Goal: Transaction & Acquisition: Purchase product/service

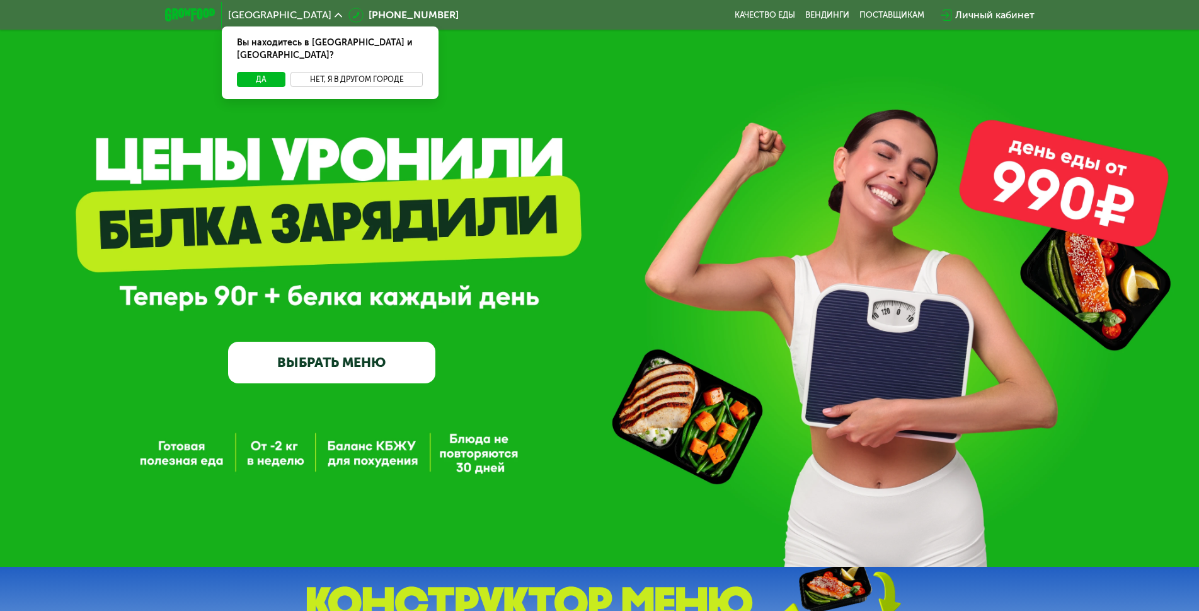
click at [383, 72] on button "Нет, я в другом городе" at bounding box center [357, 79] width 133 height 15
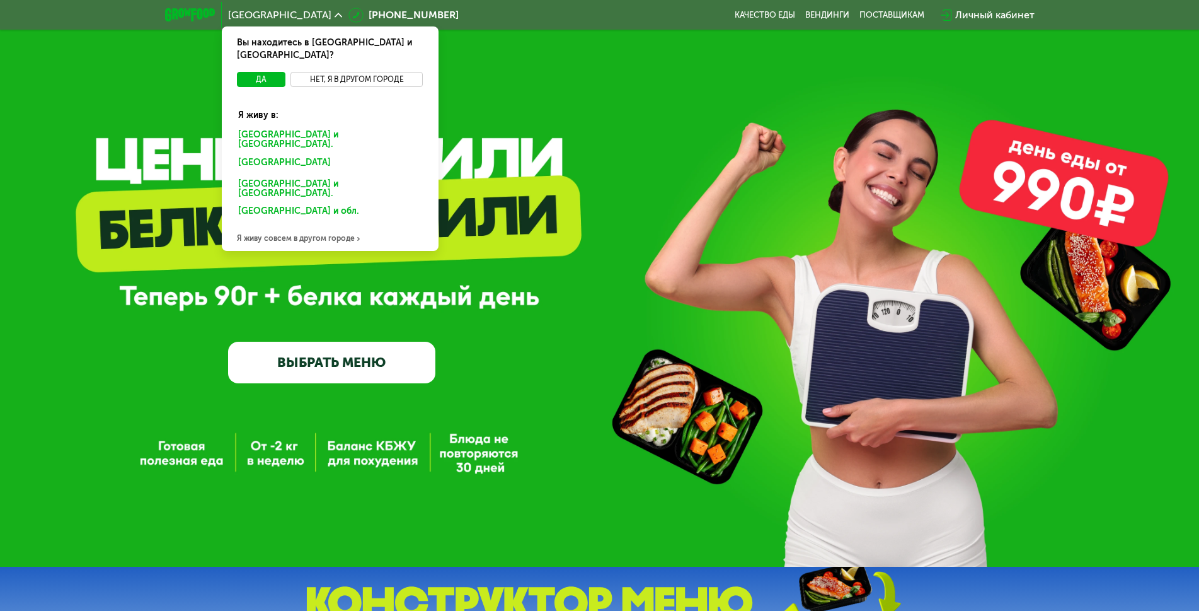
click at [345, 72] on button "Нет, я в другом городе" at bounding box center [357, 79] width 133 height 15
click at [313, 226] on div "Я живу совсем в другом городе" at bounding box center [330, 238] width 217 height 25
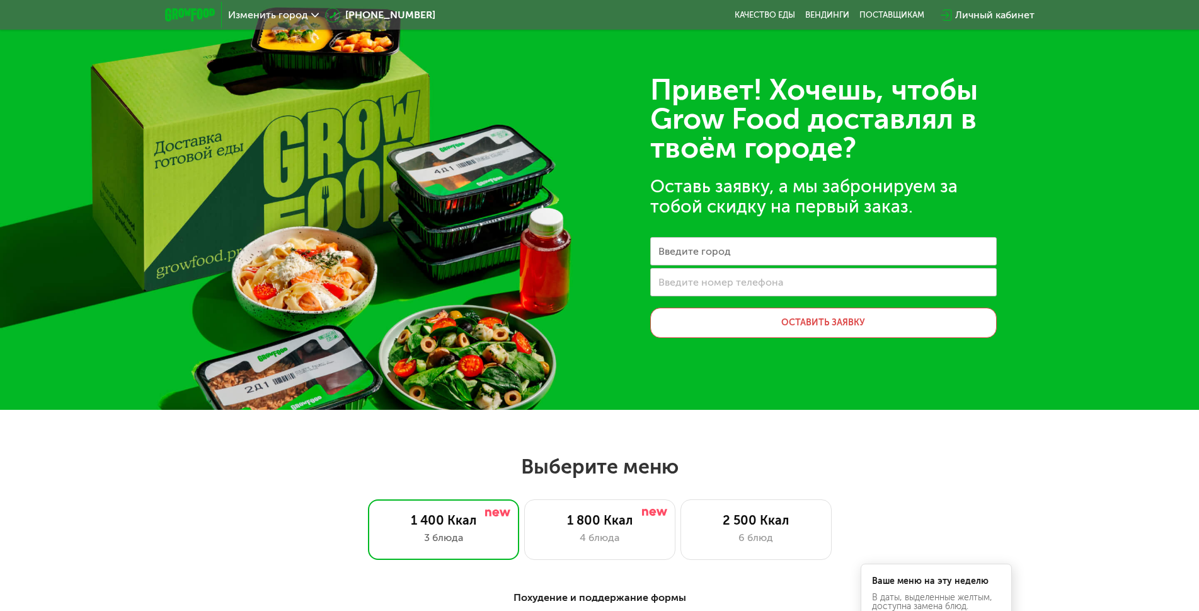
click at [710, 249] on label "Введите город" at bounding box center [695, 251] width 72 height 7
click at [710, 249] on input "Введите город" at bounding box center [823, 251] width 347 height 28
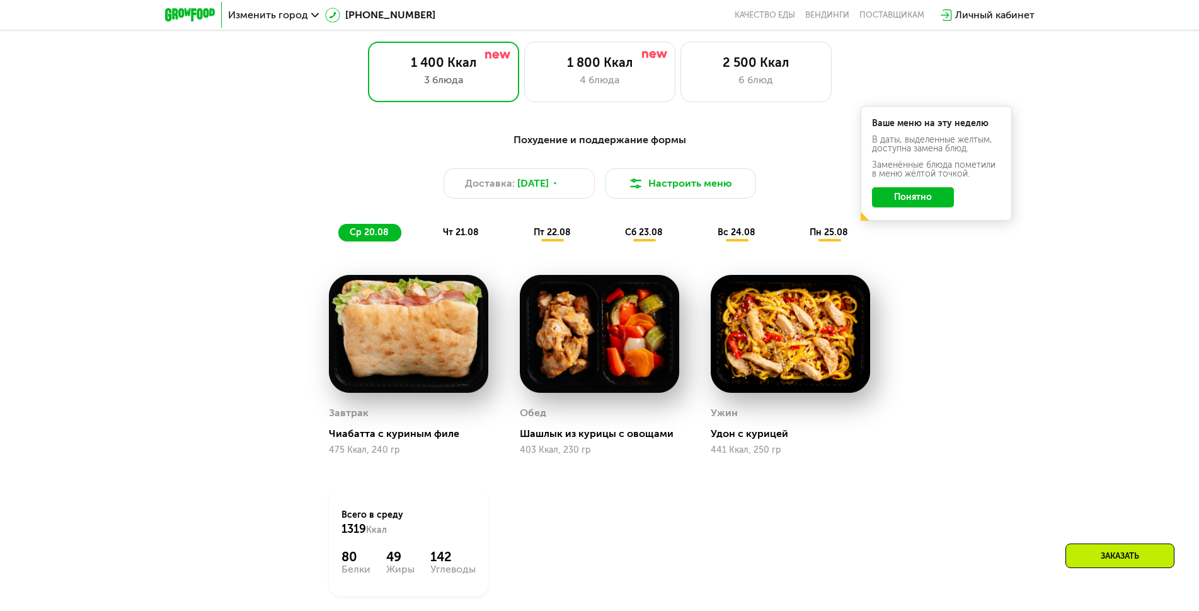
scroll to position [458, 0]
type input "*****"
click at [939, 196] on button "Понятно" at bounding box center [913, 197] width 82 height 20
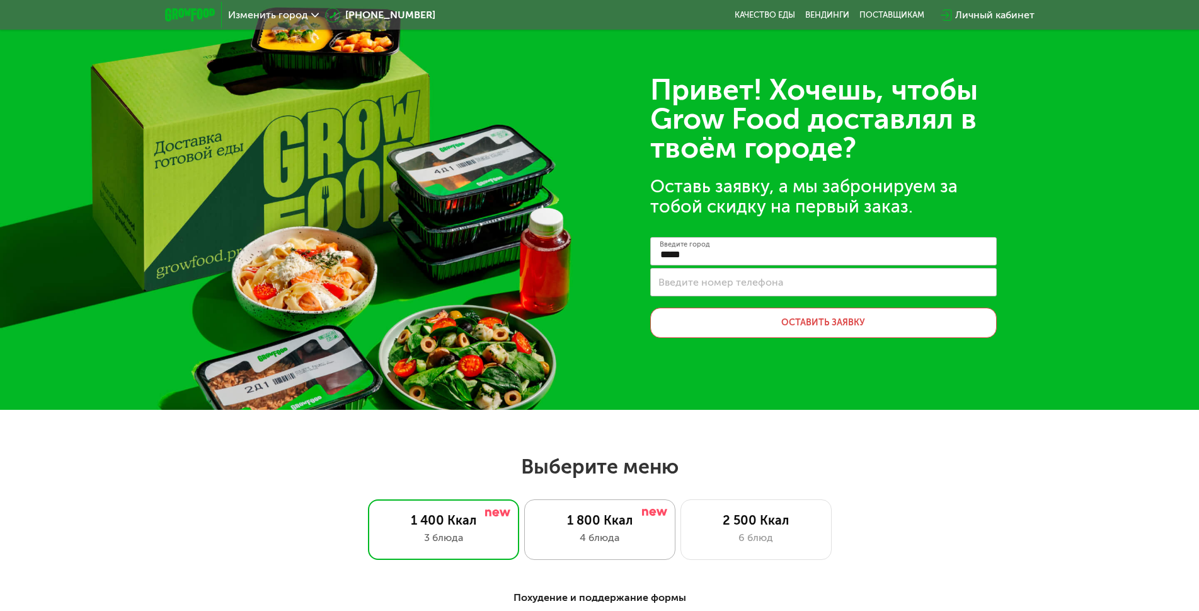
scroll to position [0, 0]
click at [608, 523] on div "1 800 Ккал" at bounding box center [600, 519] width 125 height 15
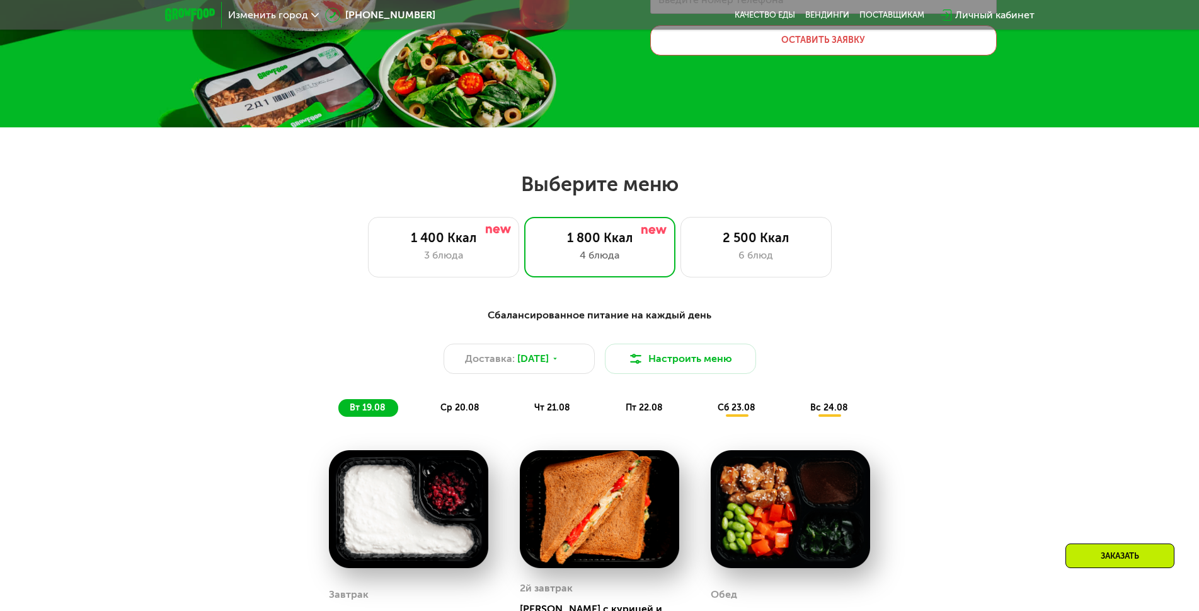
scroll to position [275, 0]
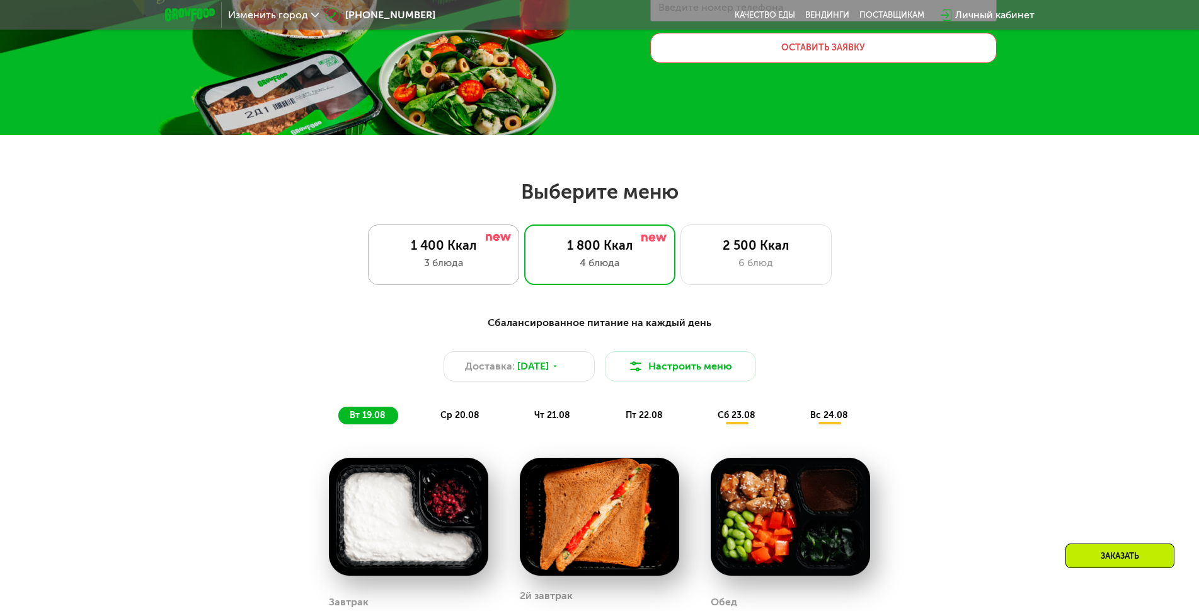
click at [442, 259] on div "3 блюда" at bounding box center [443, 262] width 125 height 15
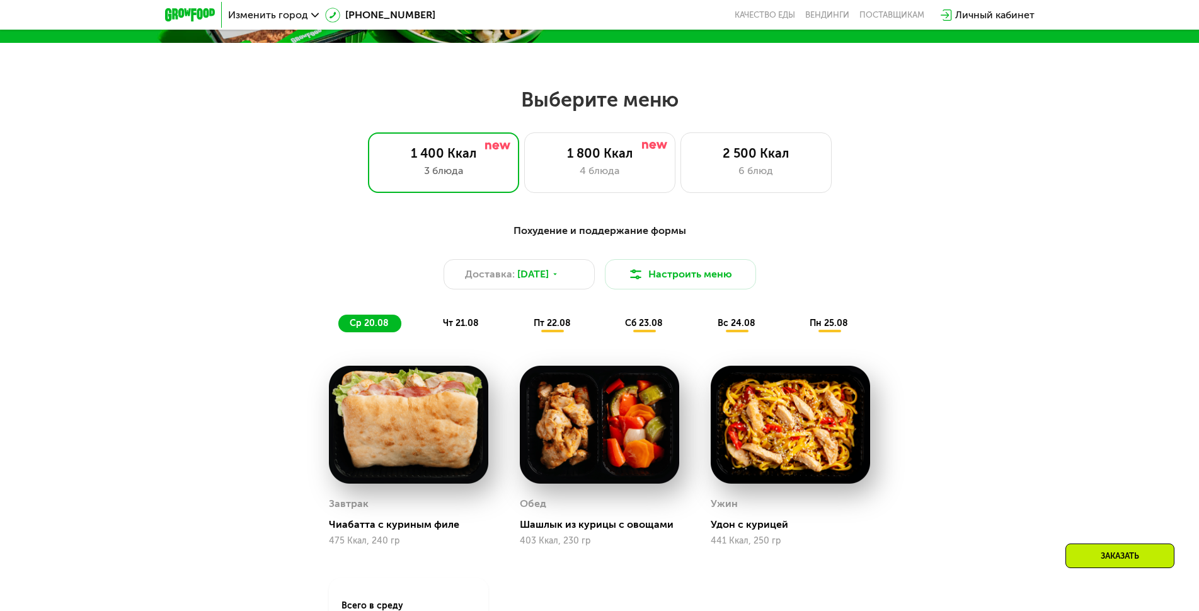
scroll to position [366, 0]
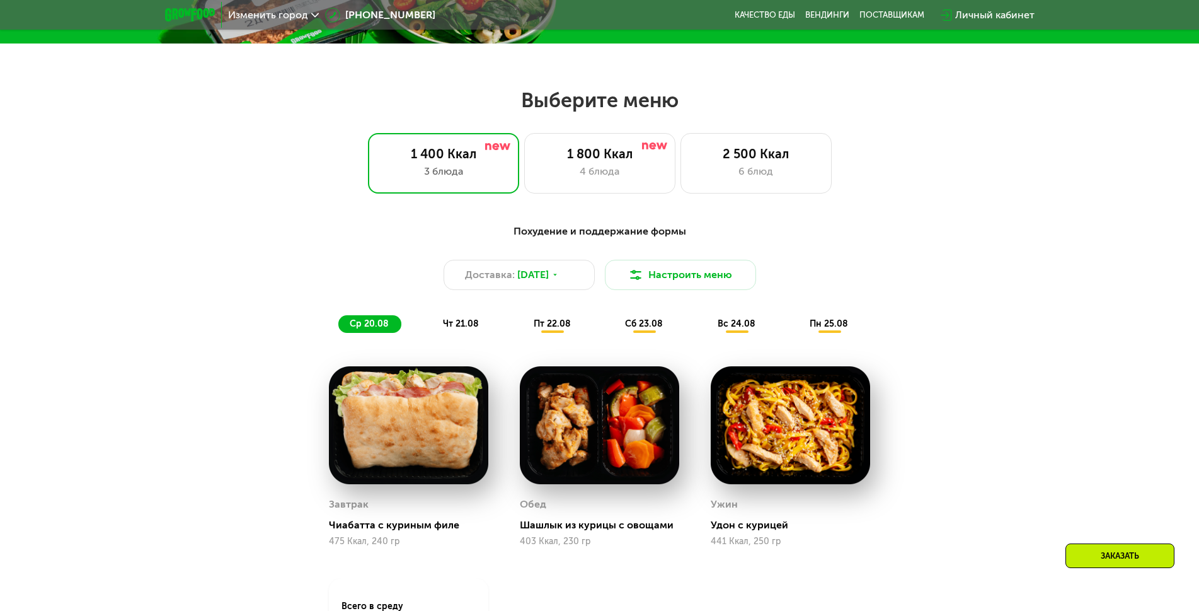
click at [463, 326] on span "чт 21.08" at bounding box center [461, 323] width 36 height 11
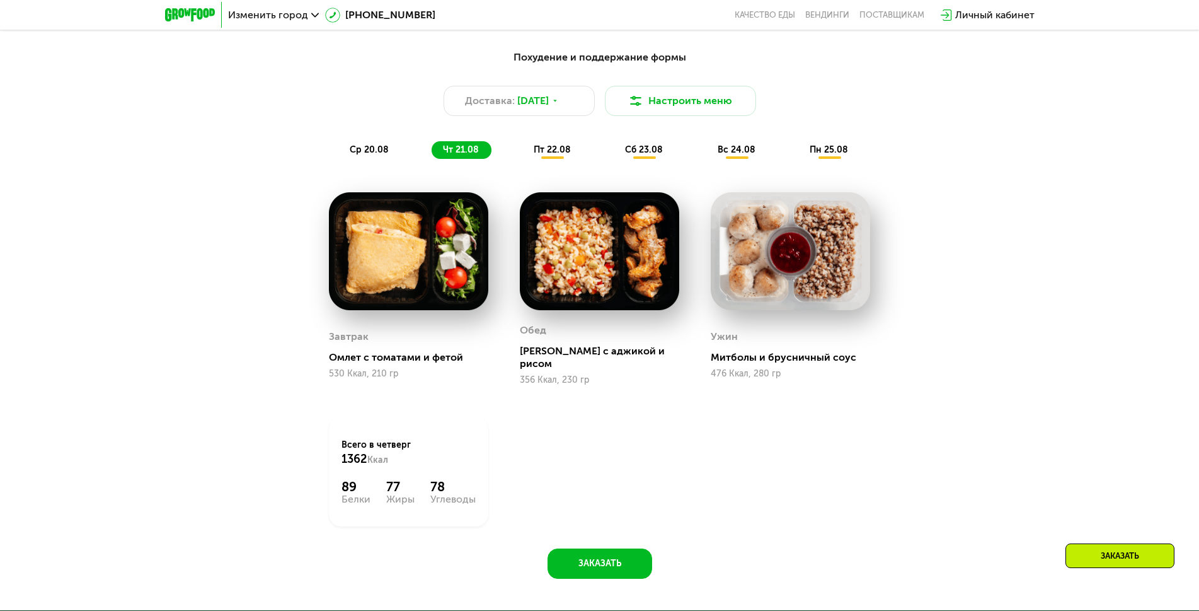
scroll to position [550, 0]
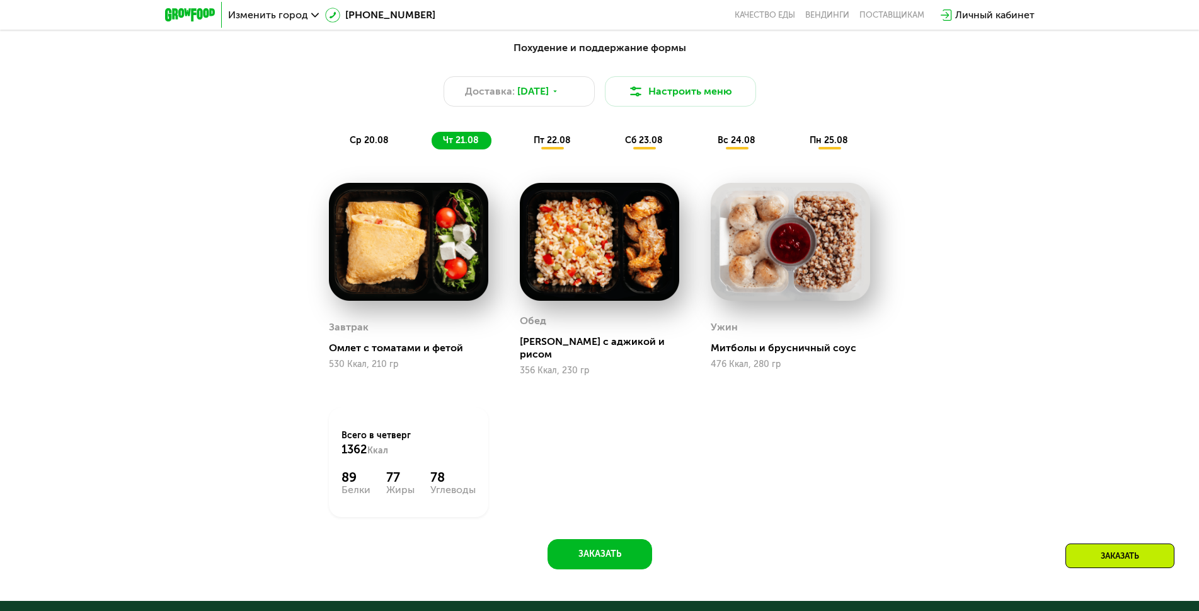
click at [614, 147] on div "пт 22.08" at bounding box center [645, 141] width 62 height 18
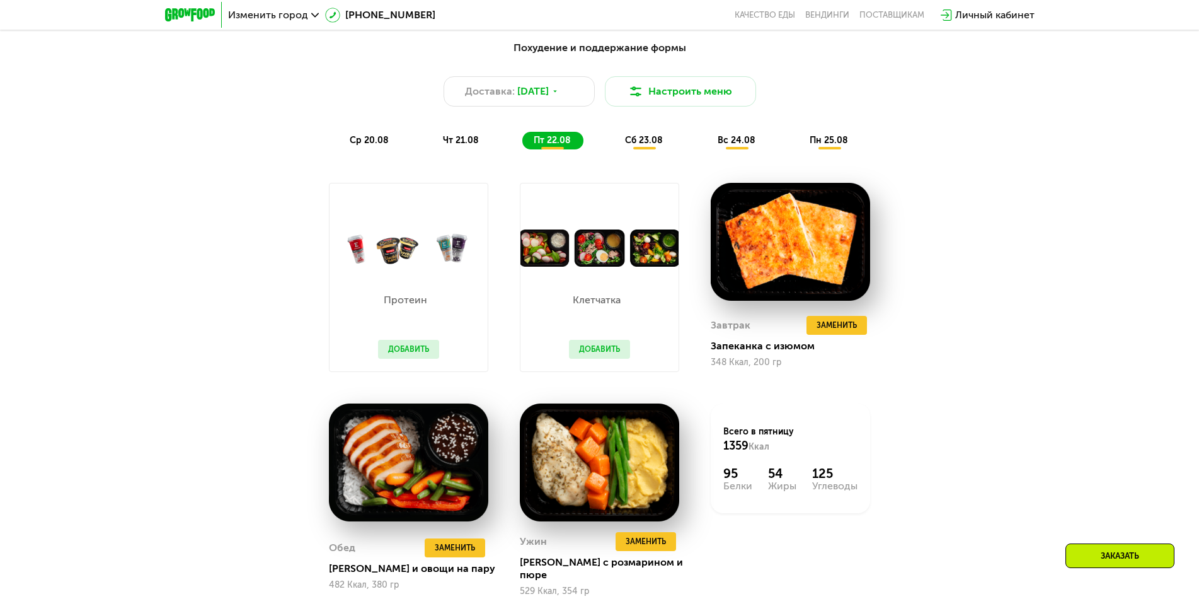
click at [591, 347] on button "Добавить" at bounding box center [599, 349] width 61 height 19
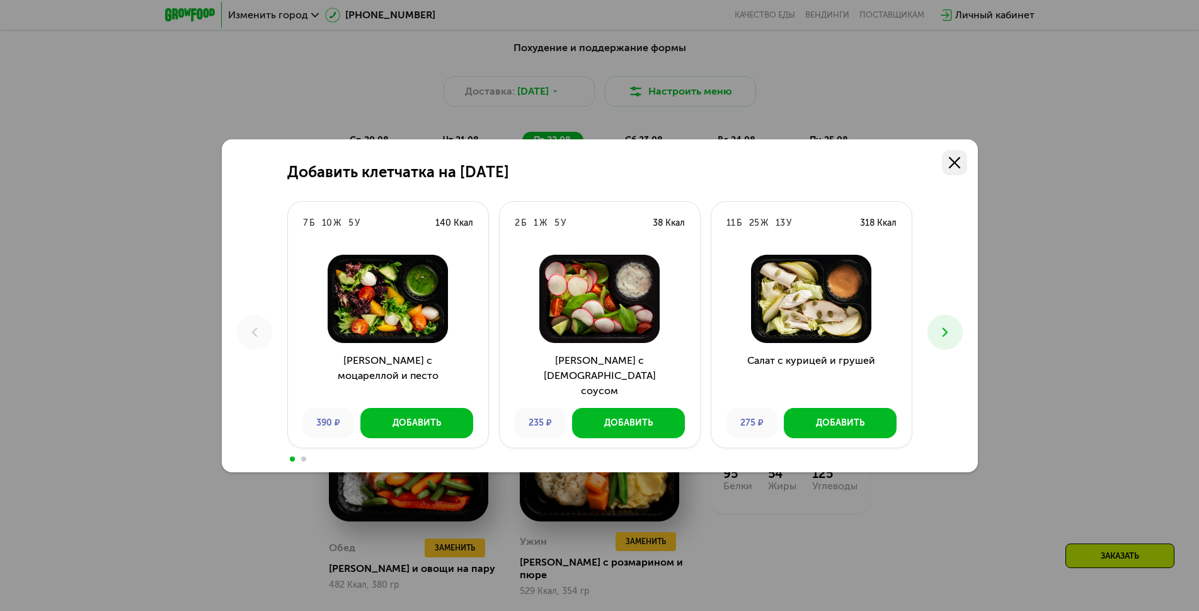
click at [956, 161] on use at bounding box center [954, 162] width 11 height 11
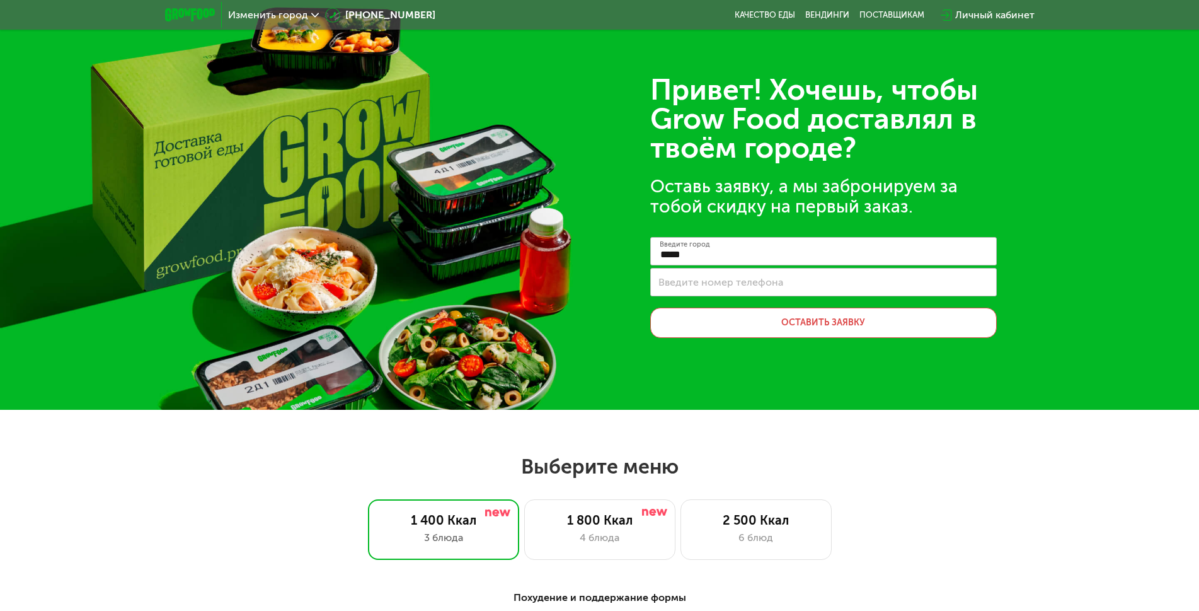
scroll to position [0, 0]
drag, startPoint x: 732, startPoint y: 258, endPoint x: 549, endPoint y: 261, distance: 183.4
click at [549, 261] on div "Привет! Хочешь, чтобы Grow Food доставлял в твоём городе? Оставь заявку, а мы з…" at bounding box center [599, 205] width 1199 height 410
click at [862, 397] on div "Привет! Хочешь, чтобы Grow Food доставлял в твоём городе? Оставь заявку, а мы з…" at bounding box center [599, 205] width 1199 height 410
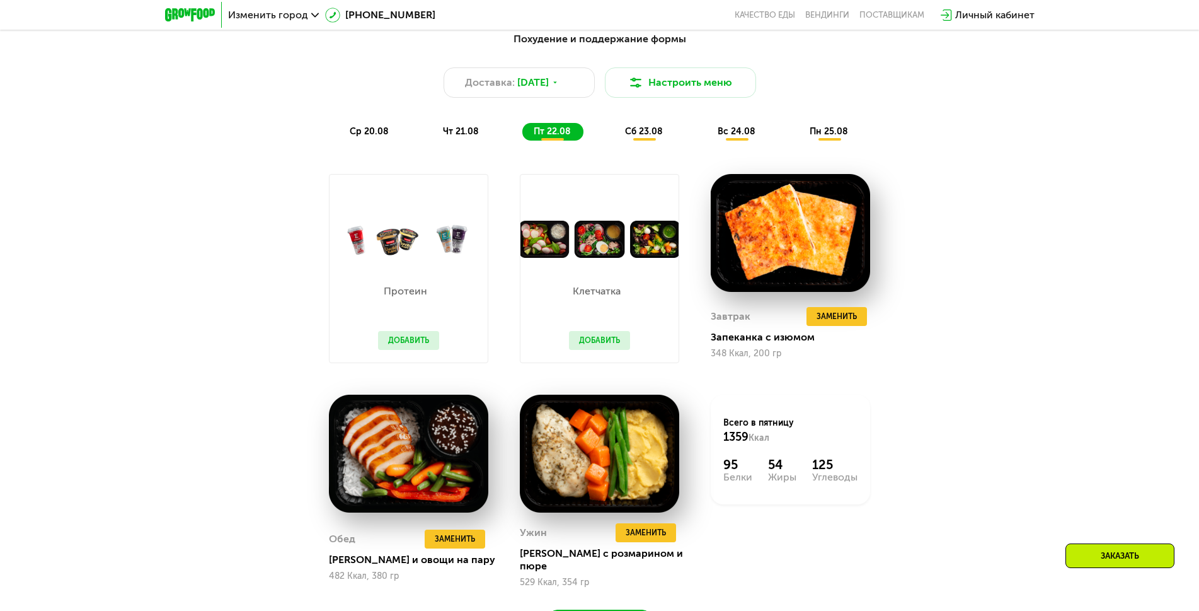
scroll to position [550, 0]
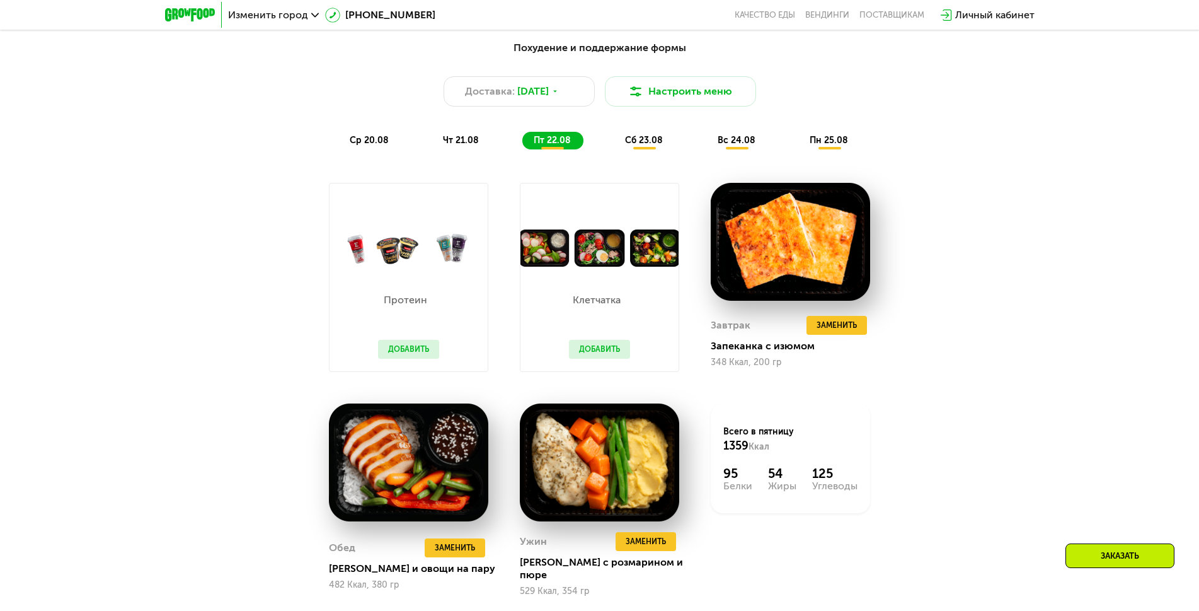
click at [647, 141] on span "сб 23.08" at bounding box center [644, 140] width 38 height 11
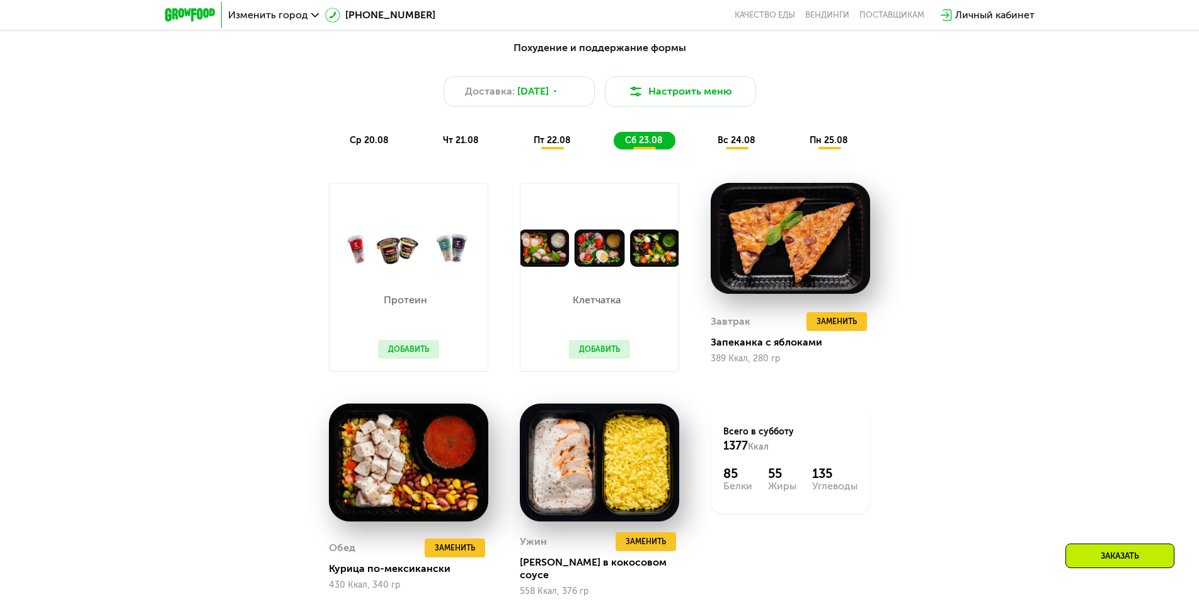
click at [420, 351] on button "Добавить" at bounding box center [408, 349] width 61 height 19
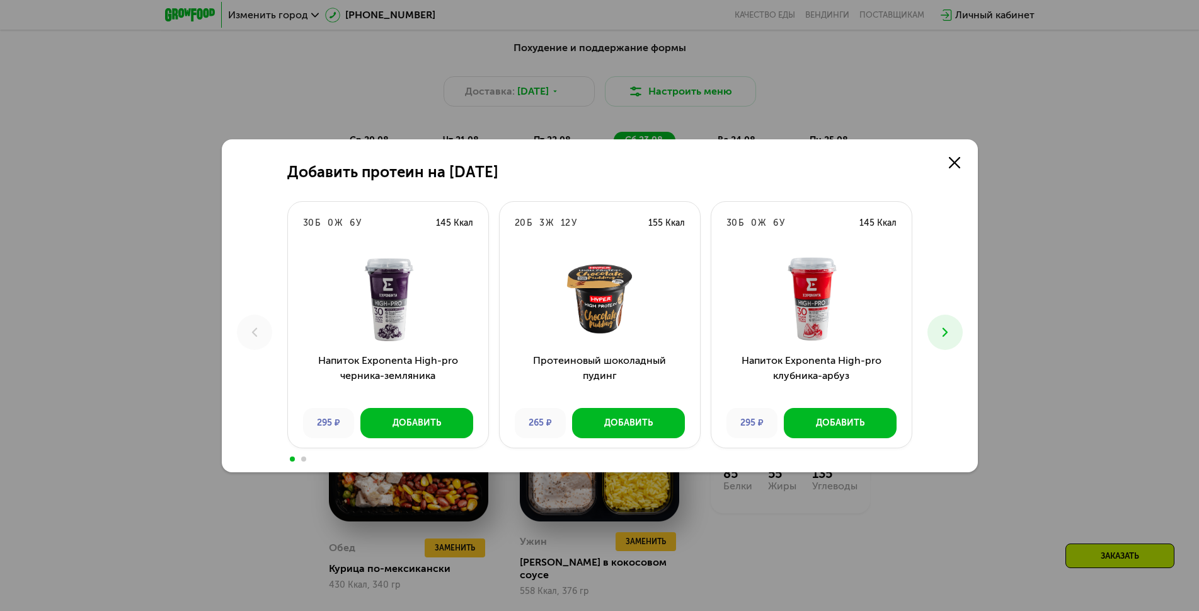
click at [947, 330] on icon at bounding box center [945, 332] width 15 height 15
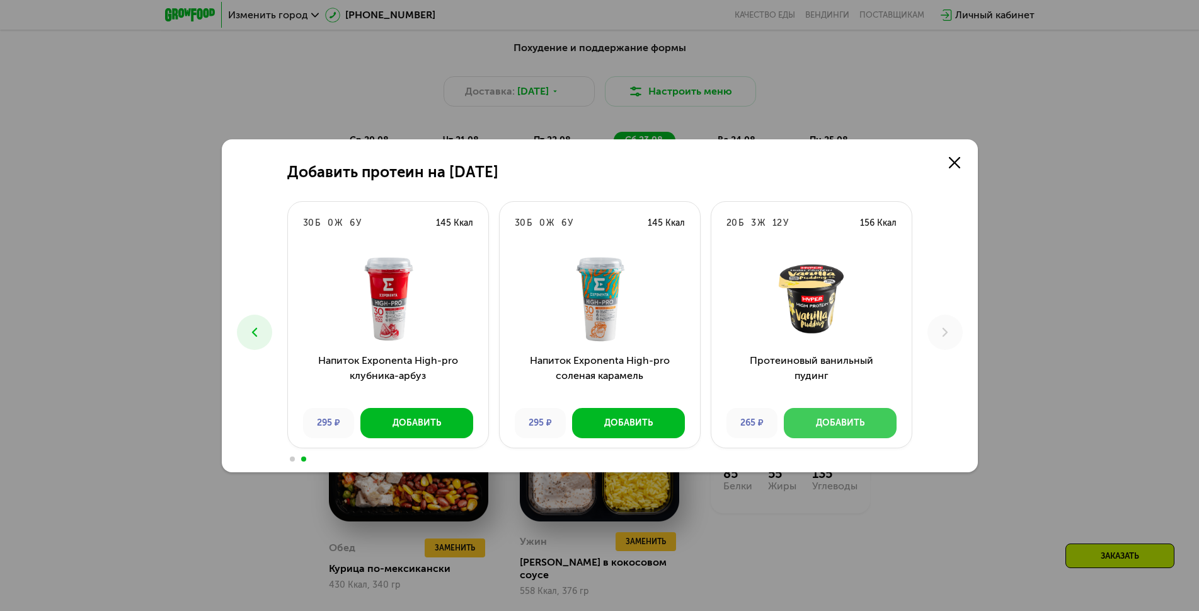
click at [864, 419] on button "Добавить" at bounding box center [840, 423] width 113 height 30
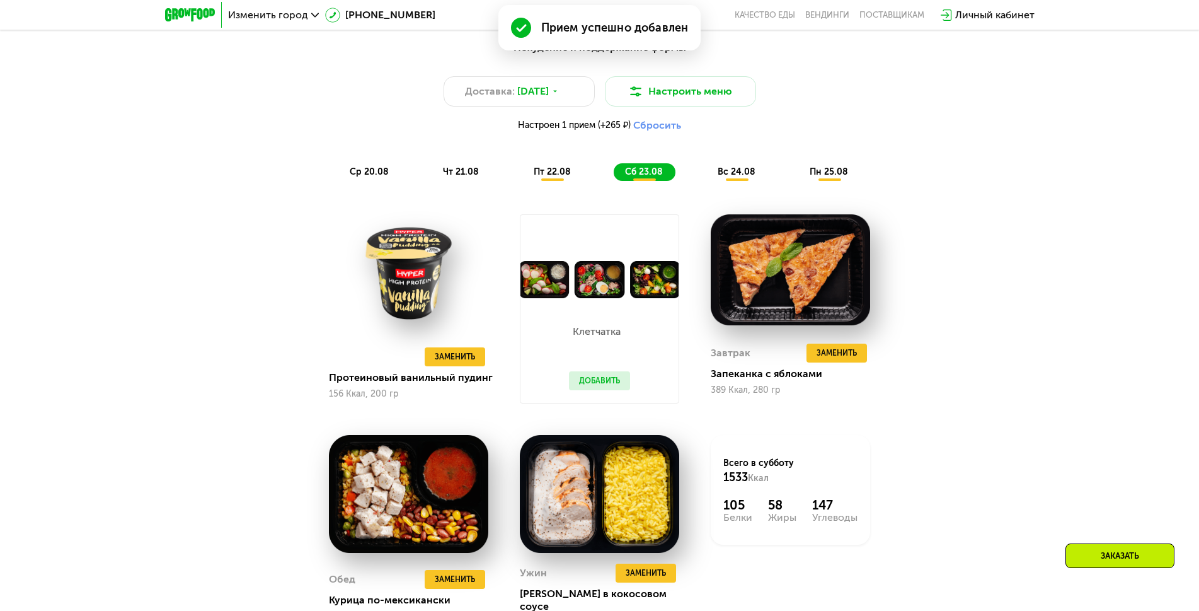
click at [609, 379] on button "Добавить" at bounding box center [599, 380] width 61 height 19
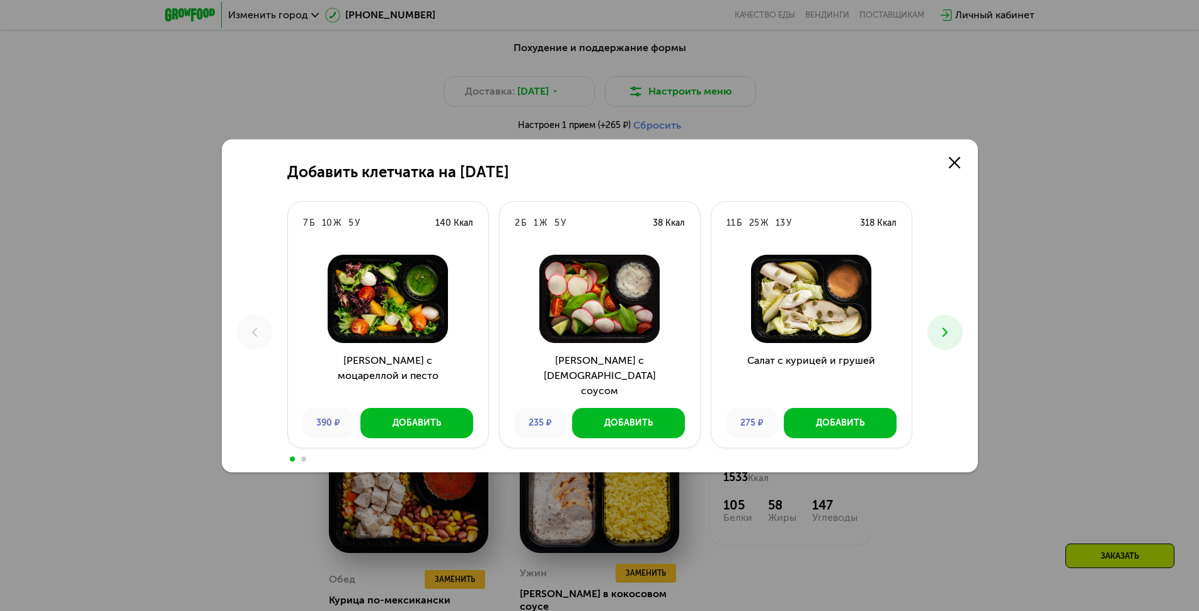
click at [804, 319] on img at bounding box center [812, 299] width 180 height 88
click at [822, 420] on div "Добавить" at bounding box center [840, 423] width 49 height 13
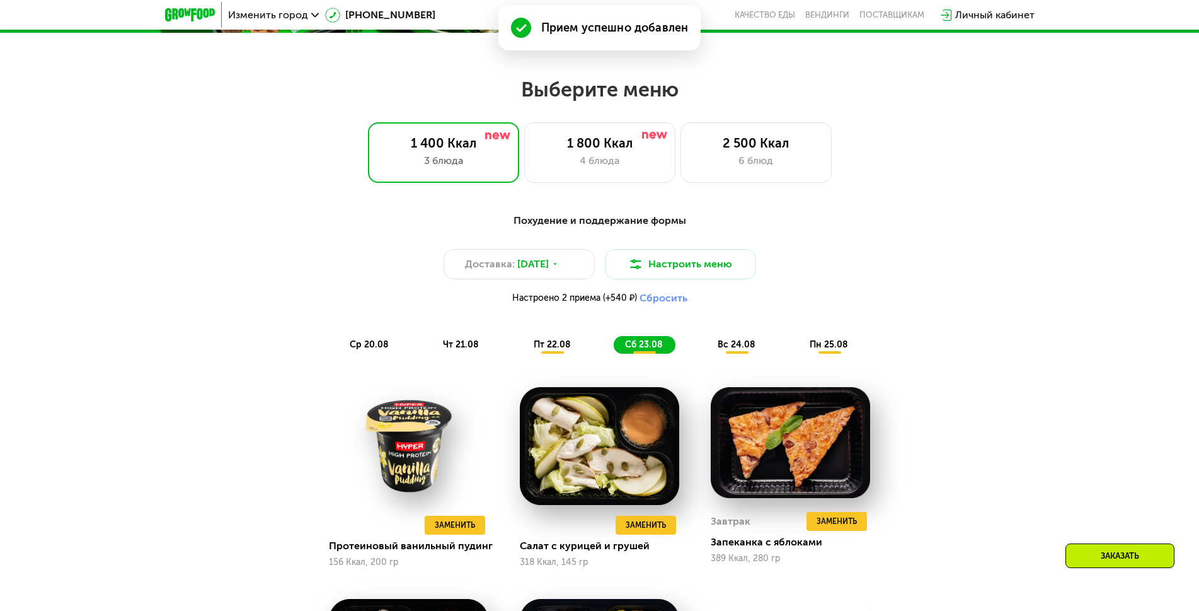
scroll to position [366, 0]
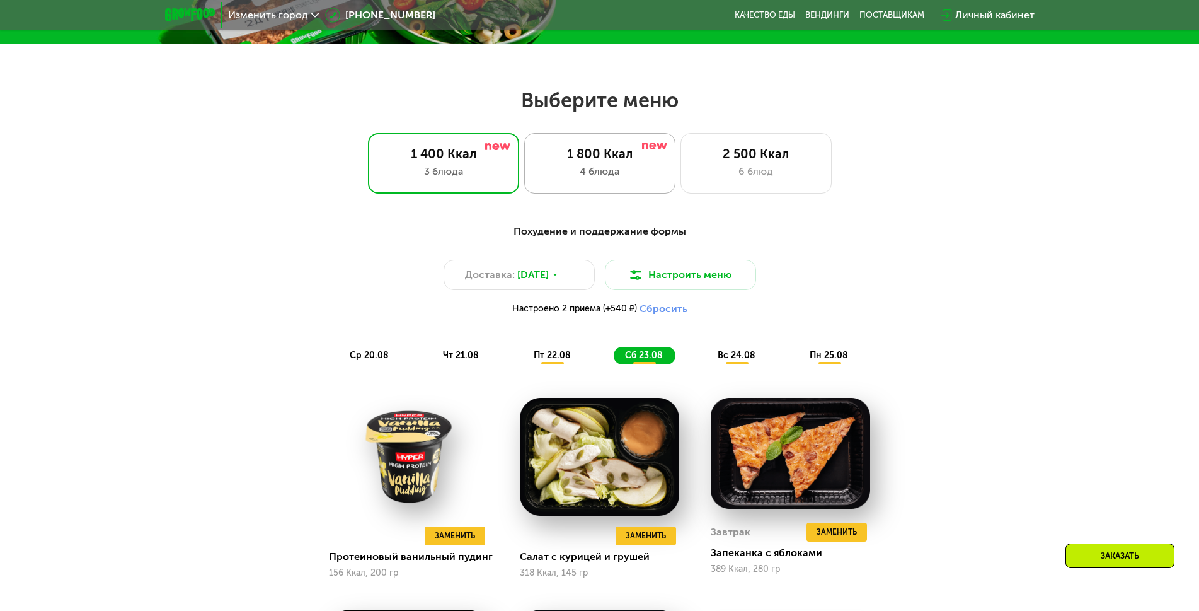
click at [613, 165] on div "4 блюда" at bounding box center [600, 171] width 125 height 15
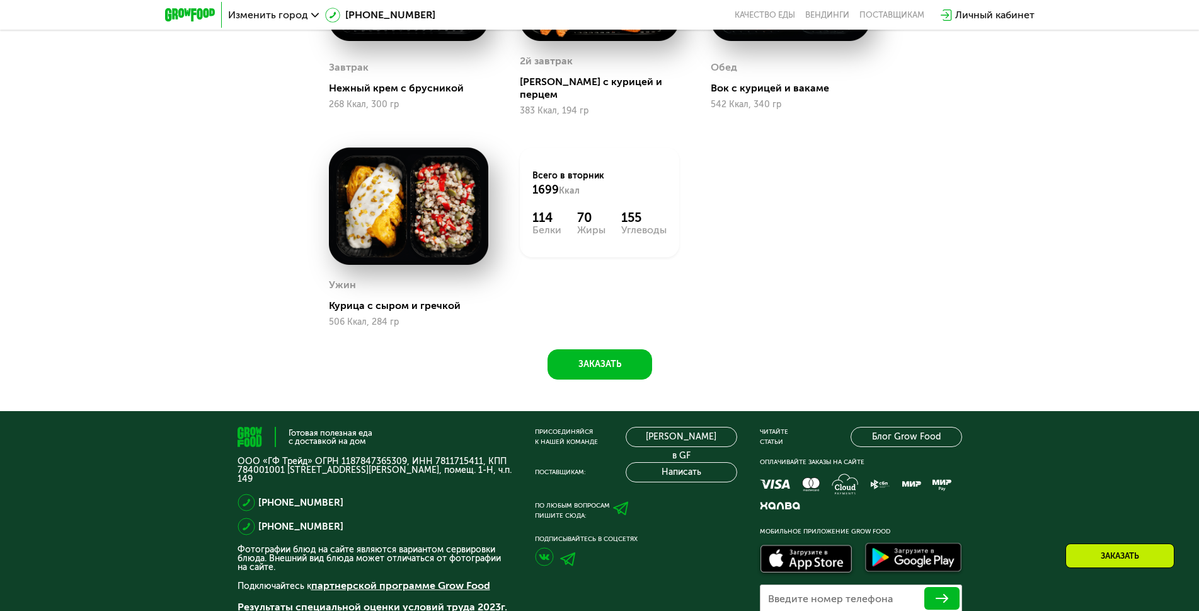
scroll to position [824, 0]
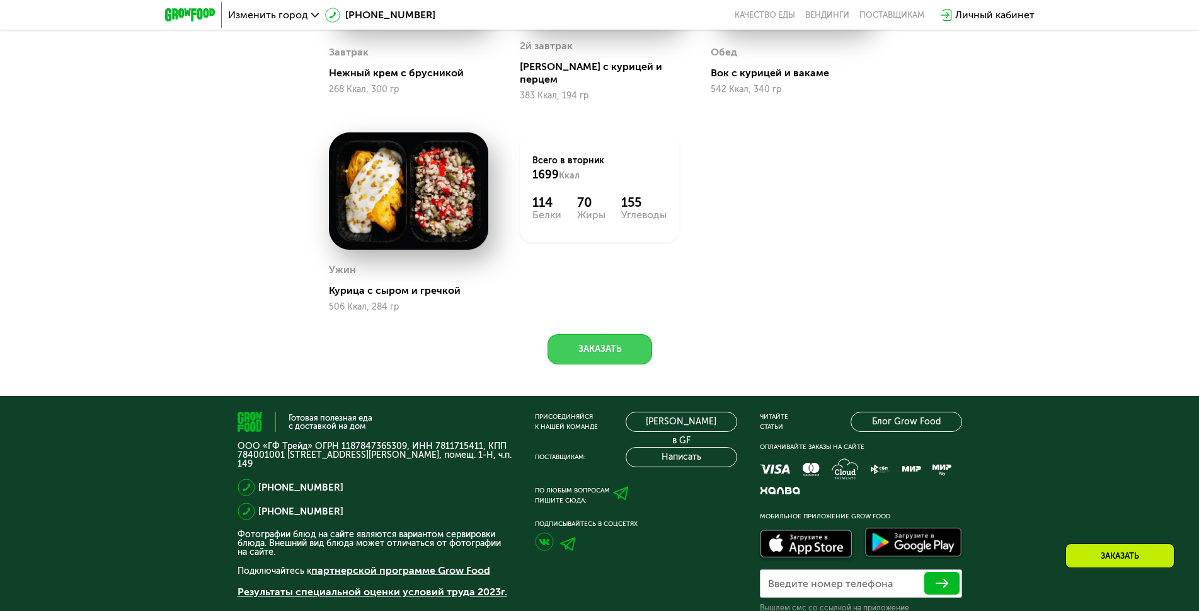
click at [574, 343] on button "Заказать" at bounding box center [600, 349] width 105 height 30
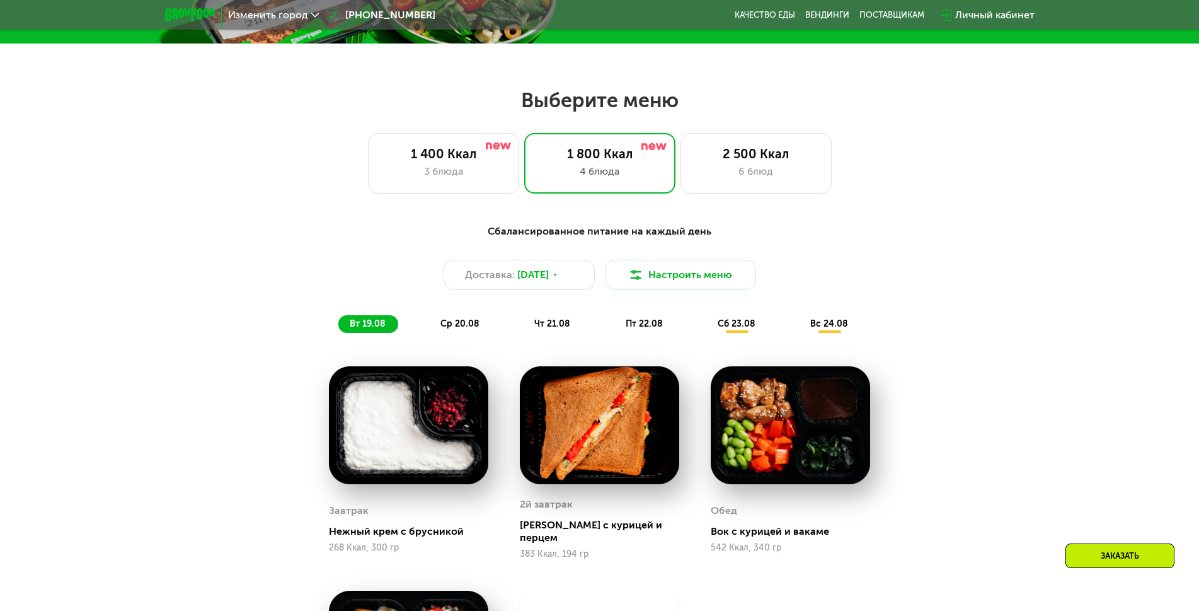
scroll to position [366, 0]
click at [1097, 552] on div "Заказать" at bounding box center [1120, 555] width 109 height 25
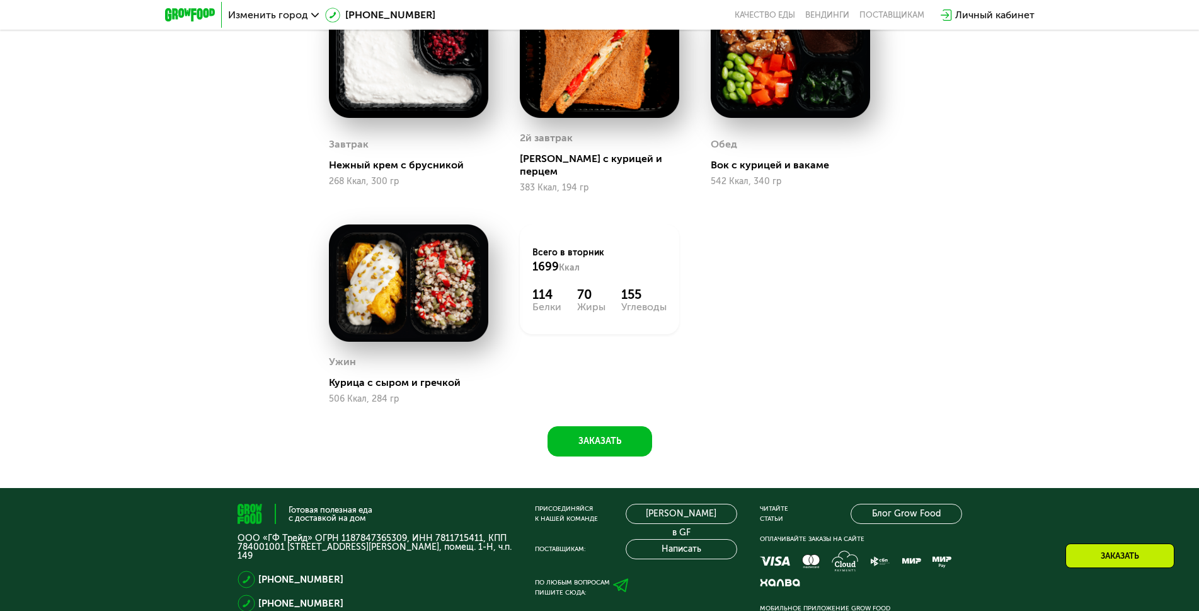
scroll to position [732, 0]
